Goal: Information Seeking & Learning: Learn about a topic

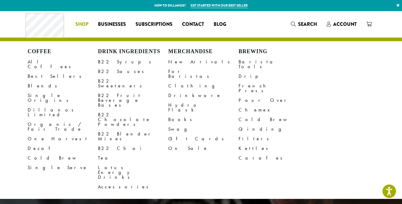
click at [87, 21] on span "Shop" at bounding box center [81, 25] width 13 height 8
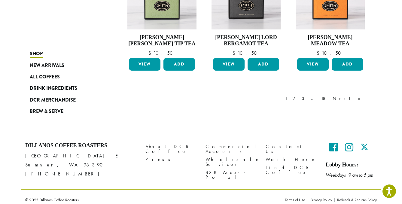
scroll to position [540, 0]
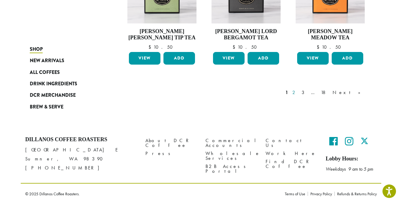
click at [298, 92] on link "2" at bounding box center [295, 92] width 8 height 7
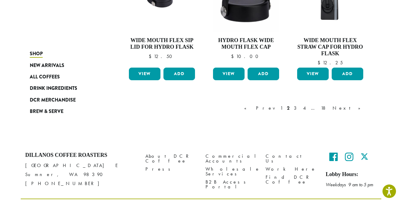
scroll to position [547, 0]
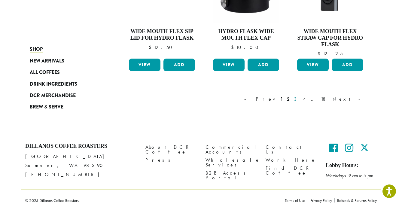
click at [300, 95] on link "3" at bounding box center [296, 98] width 8 height 7
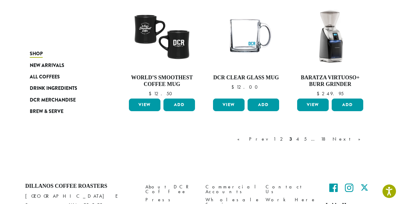
scroll to position [521, 0]
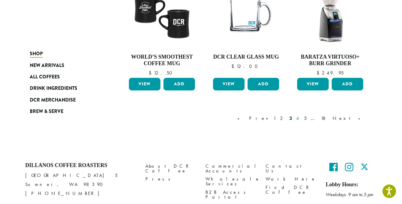
click at [301, 118] on link "4" at bounding box center [298, 118] width 6 height 7
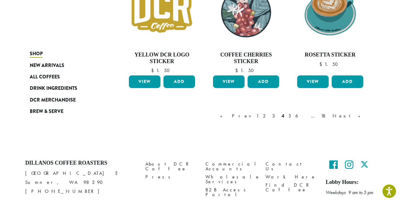
scroll to position [553, 0]
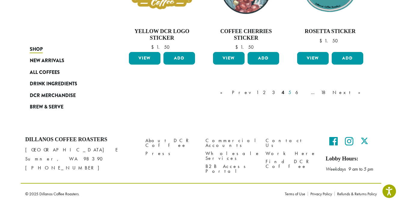
click at [292, 92] on link "5" at bounding box center [289, 92] width 5 height 7
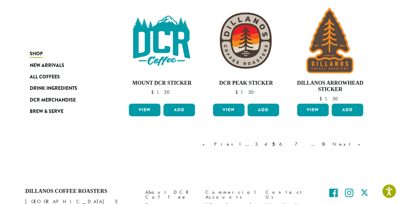
scroll to position [540, 0]
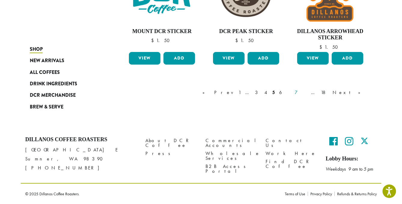
click at [308, 93] on link "7" at bounding box center [300, 92] width 14 height 7
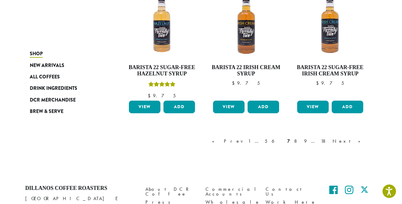
scroll to position [540, 0]
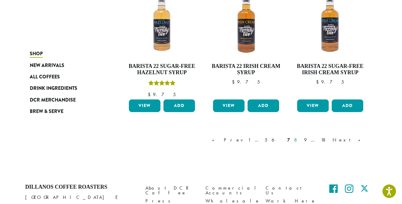
click at [301, 136] on link "8" at bounding box center [297, 139] width 8 height 7
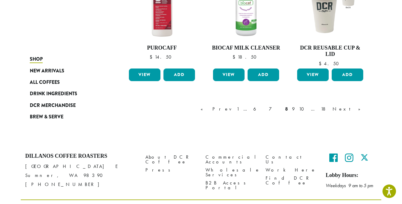
scroll to position [559, 0]
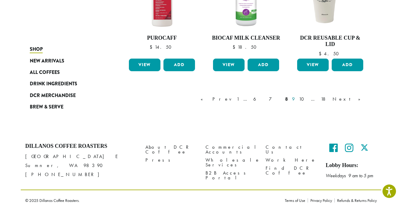
click at [296, 95] on link "9" at bounding box center [293, 98] width 5 height 7
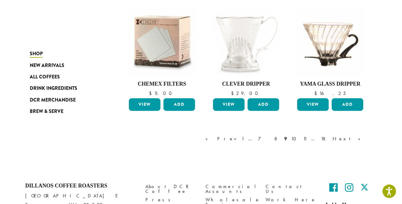
scroll to position [556, 0]
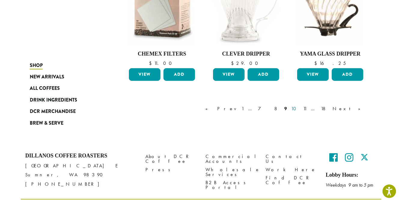
click at [300, 105] on link "10" at bounding box center [295, 108] width 10 height 7
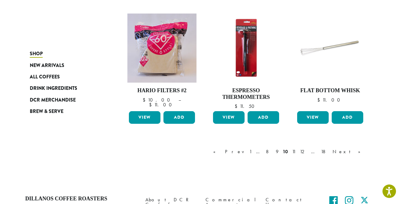
scroll to position [474, 0]
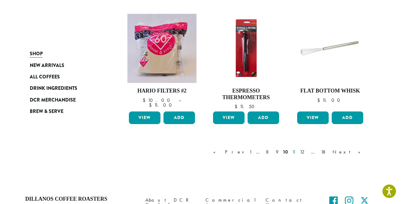
click at [297, 151] on link "11" at bounding box center [294, 151] width 6 height 7
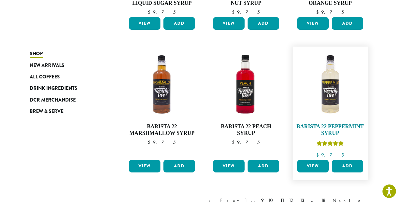
scroll to position [572, 0]
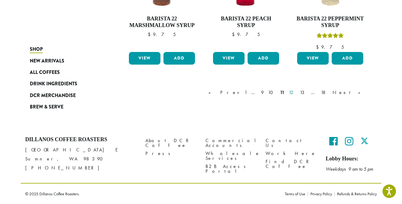
click at [297, 92] on link "12" at bounding box center [291, 92] width 9 height 7
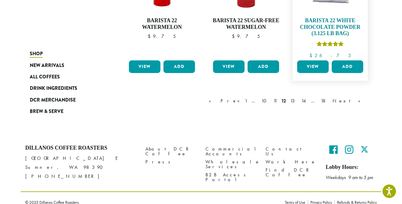
scroll to position [578, 0]
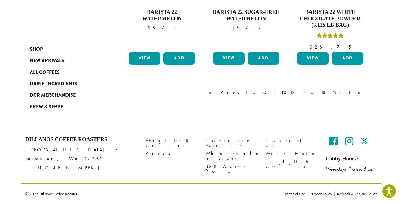
click at [298, 94] on link "13" at bounding box center [293, 92] width 9 height 7
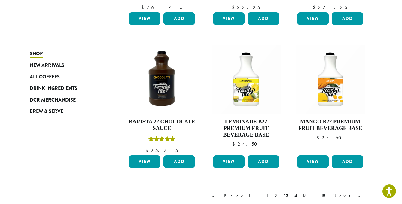
scroll to position [560, 0]
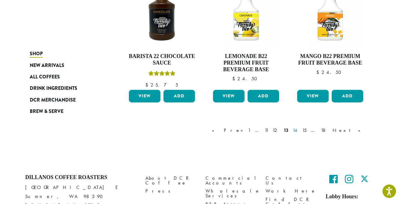
click at [299, 130] on link "14" at bounding box center [295, 130] width 8 height 7
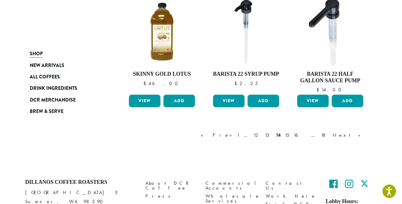
scroll to position [553, 0]
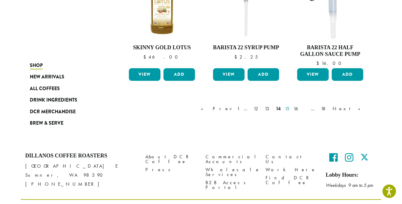
click at [290, 105] on link "15" at bounding box center [286, 108] width 7 height 7
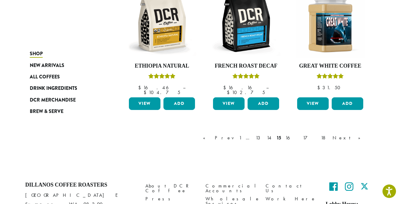
scroll to position [540, 0]
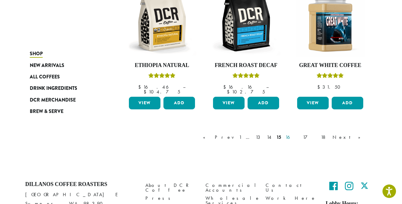
click at [300, 134] on link "16" at bounding box center [292, 137] width 16 height 7
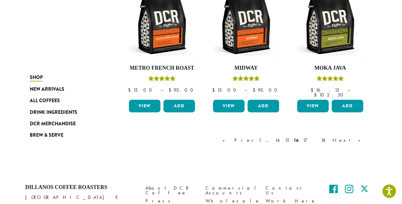
scroll to position [565, 0]
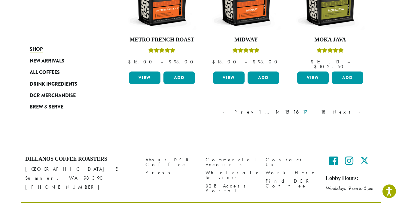
click at [318, 108] on link "17" at bounding box center [309, 111] width 16 height 7
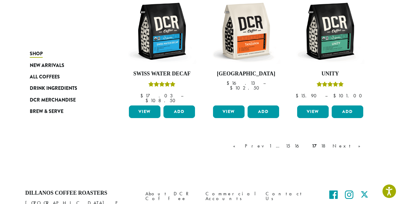
scroll to position [565, 0]
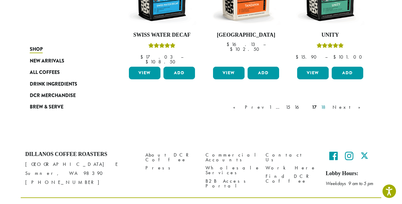
click at [329, 104] on link "18" at bounding box center [324, 107] width 10 height 7
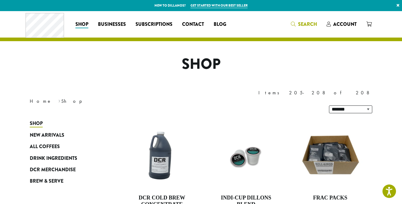
click at [313, 22] on span "Search" at bounding box center [307, 24] width 19 height 7
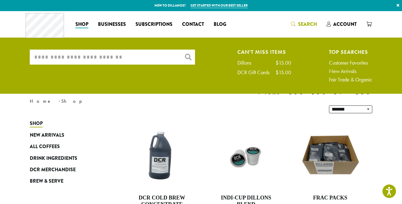
click at [170, 56] on input "What are you searching for?" at bounding box center [112, 57] width 165 height 15
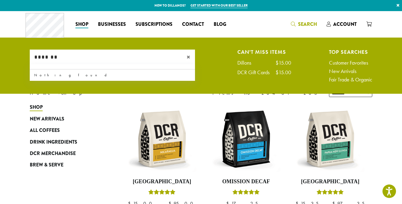
type input "*******"
